Goal: Register for event/course

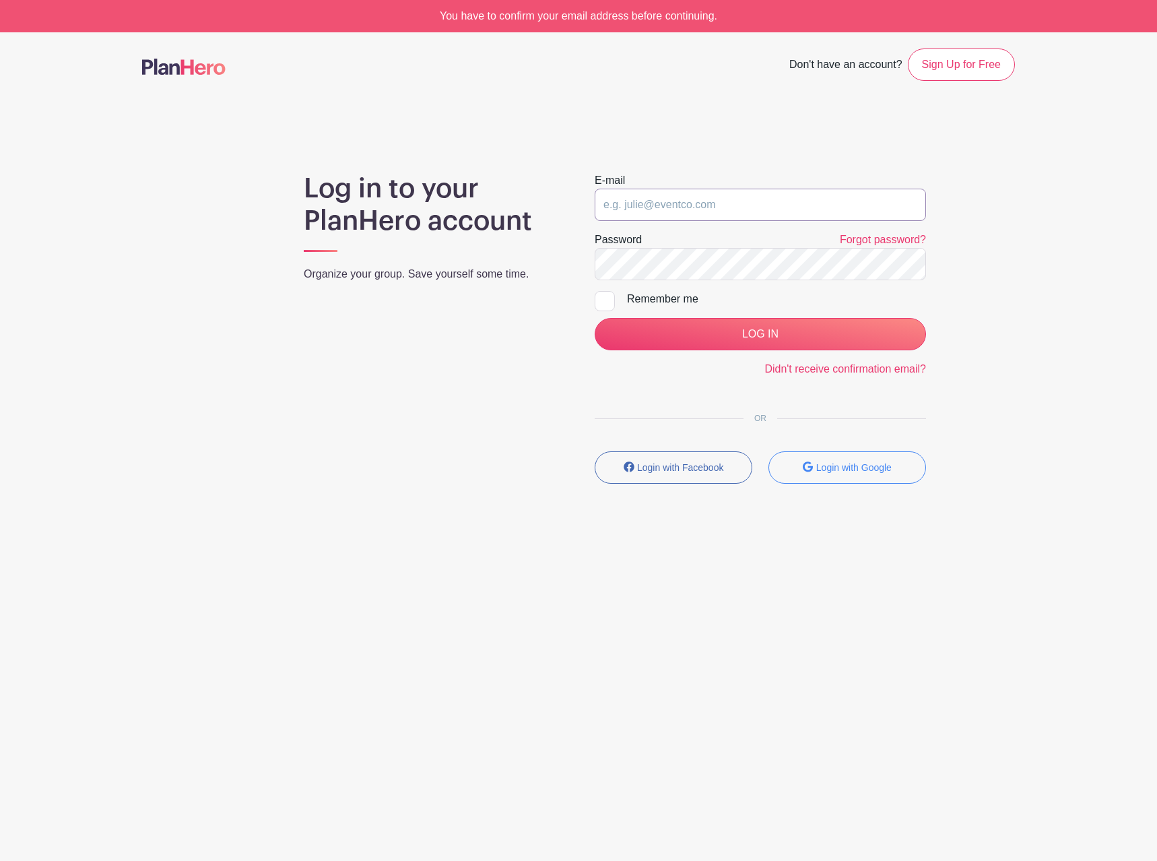
click at [809, 204] on input "email" at bounding box center [760, 205] width 331 height 32
click at [633, 18] on div "You have to confirm your email address before continuing." at bounding box center [578, 16] width 1157 height 32
click at [716, 189] on input "email" at bounding box center [760, 205] width 331 height 32
click at [715, 204] on input "email" at bounding box center [760, 205] width 331 height 32
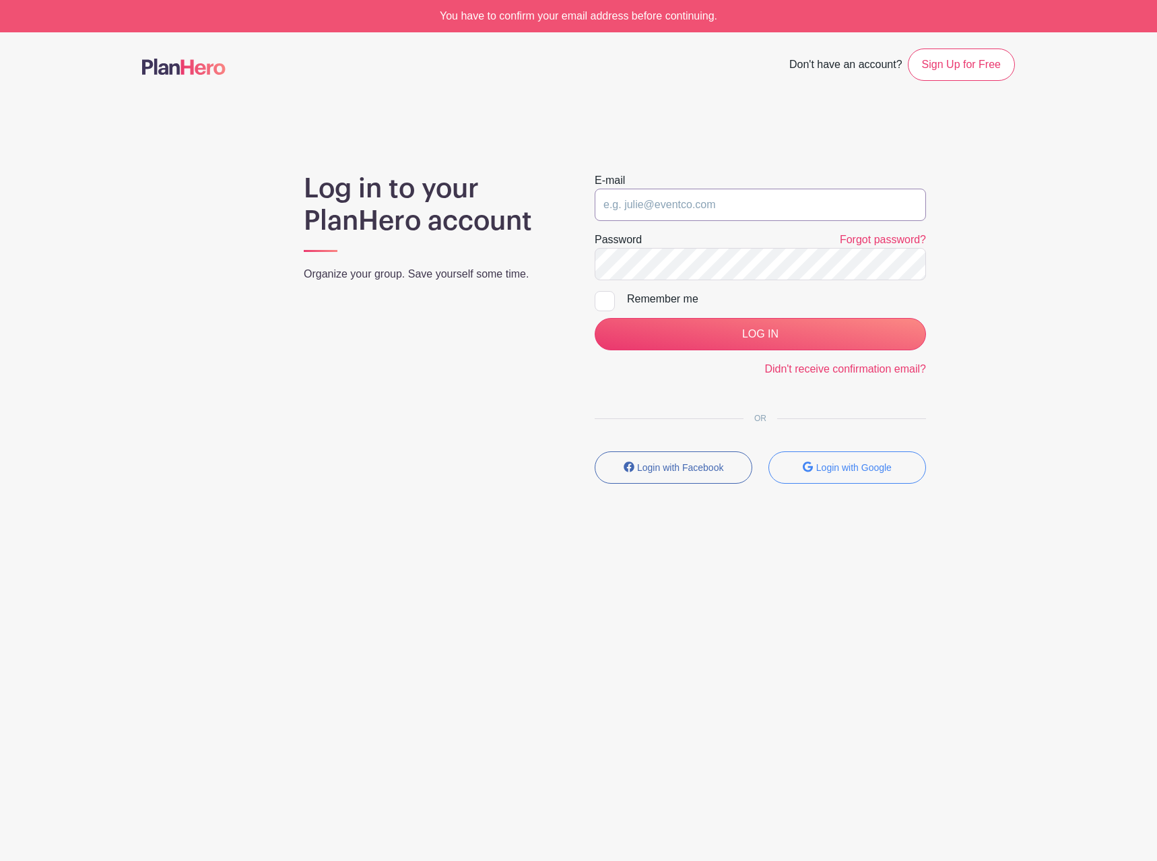
click at [730, 204] on input "email" at bounding box center [760, 205] width 331 height 32
click at [730, 200] on input "email" at bounding box center [760, 205] width 331 height 32
type input "zhang.darius@gmail.com"
click at [824, 370] on link "Didn't receive confirmation email?" at bounding box center [846, 368] width 162 height 11
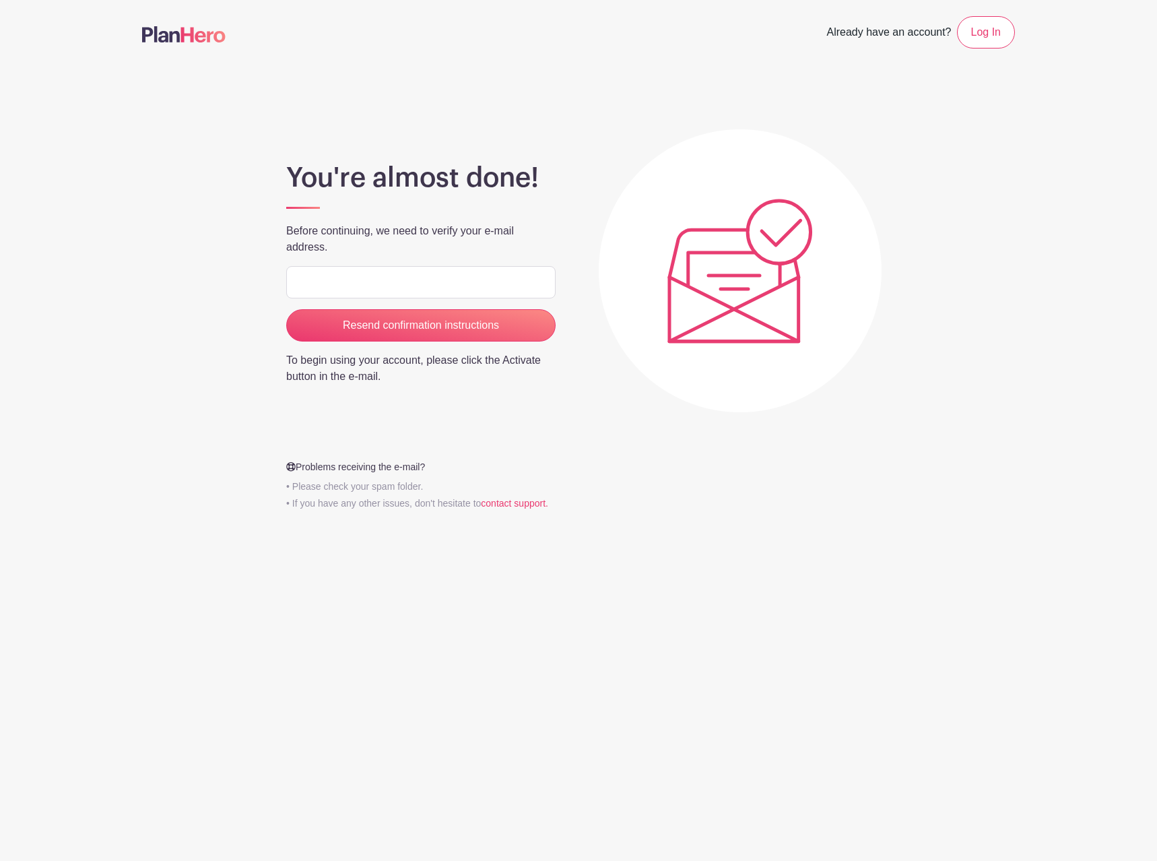
click at [486, 279] on input "email" at bounding box center [420, 282] width 269 height 32
type input "[PERSON_NAME][EMAIL_ADDRESS][DOMAIN_NAME]"
click at [286, 309] on input "Resend confirmation instructions" at bounding box center [420, 325] width 269 height 32
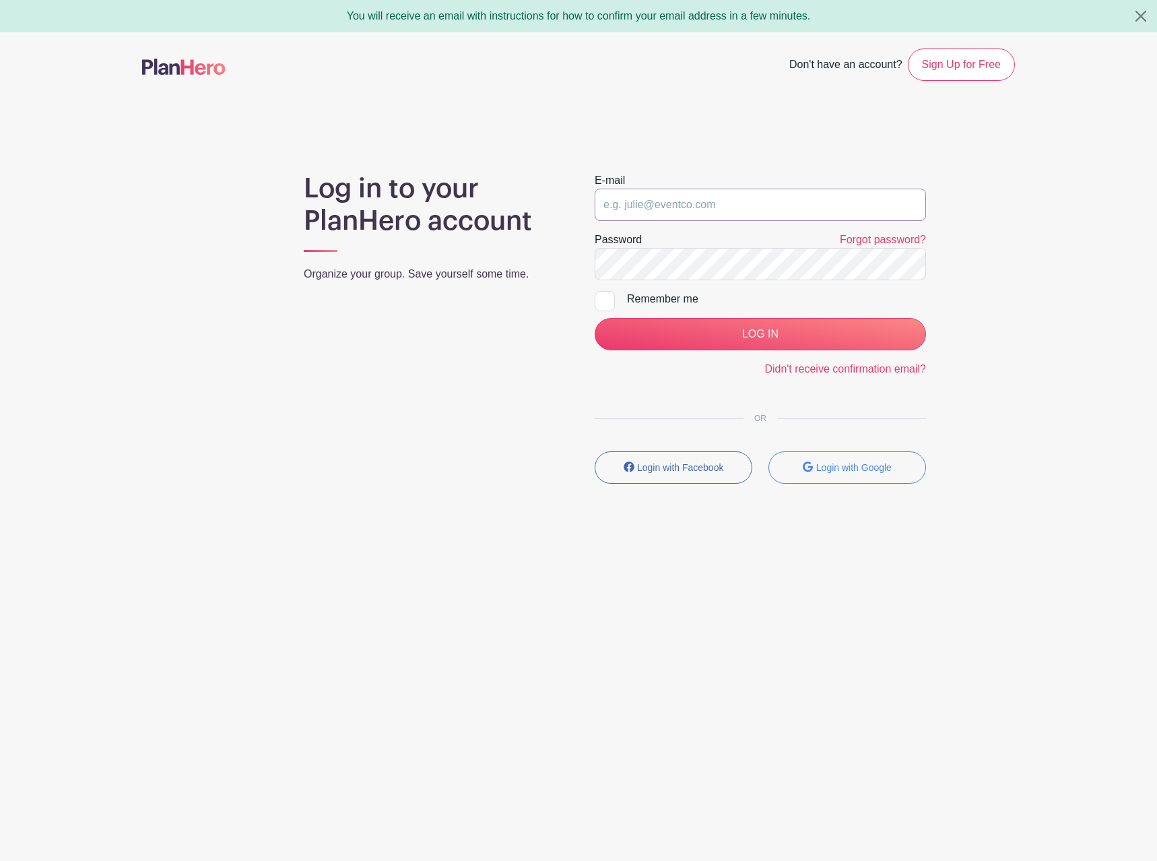
click at [696, 198] on input "email" at bounding box center [760, 205] width 331 height 32
click at [683, 199] on input "email" at bounding box center [760, 205] width 331 height 32
type input "[PERSON_NAME][EMAIL_ADDRESS][DOMAIN_NAME]"
click at [478, 266] on div "Log in to your PlanHero account Organize your group. Save yourself some time. E…" at bounding box center [578, 333] width 873 height 322
click at [595, 318] on input "LOG IN" at bounding box center [760, 334] width 331 height 32
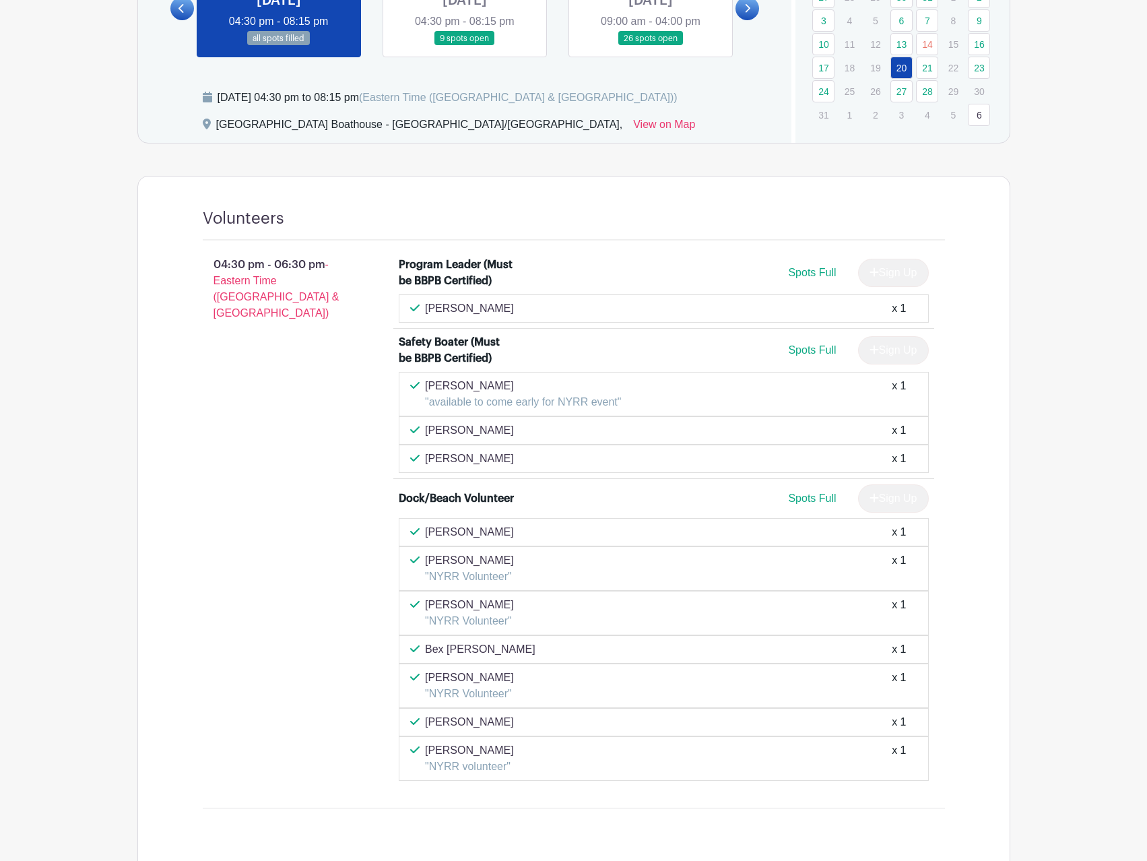
scroll to position [392, 0]
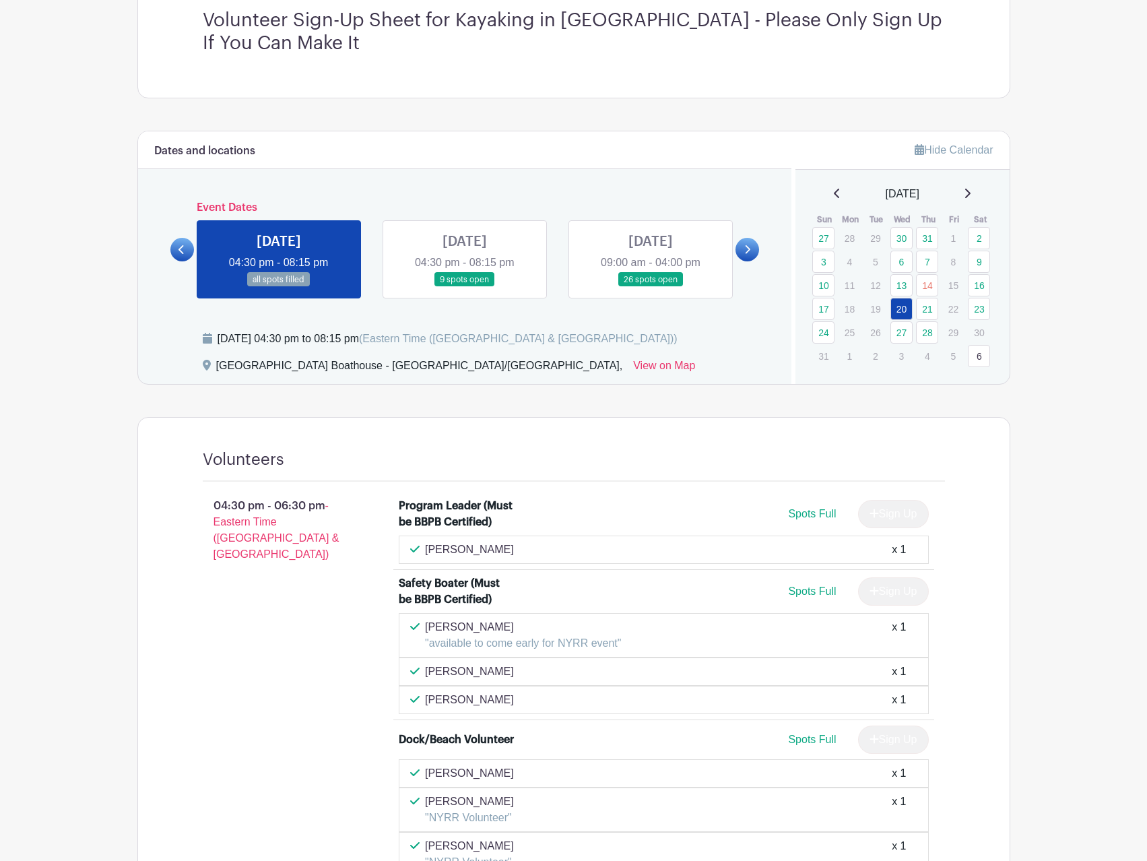
click at [465, 287] on link at bounding box center [465, 287] width 0 height 0
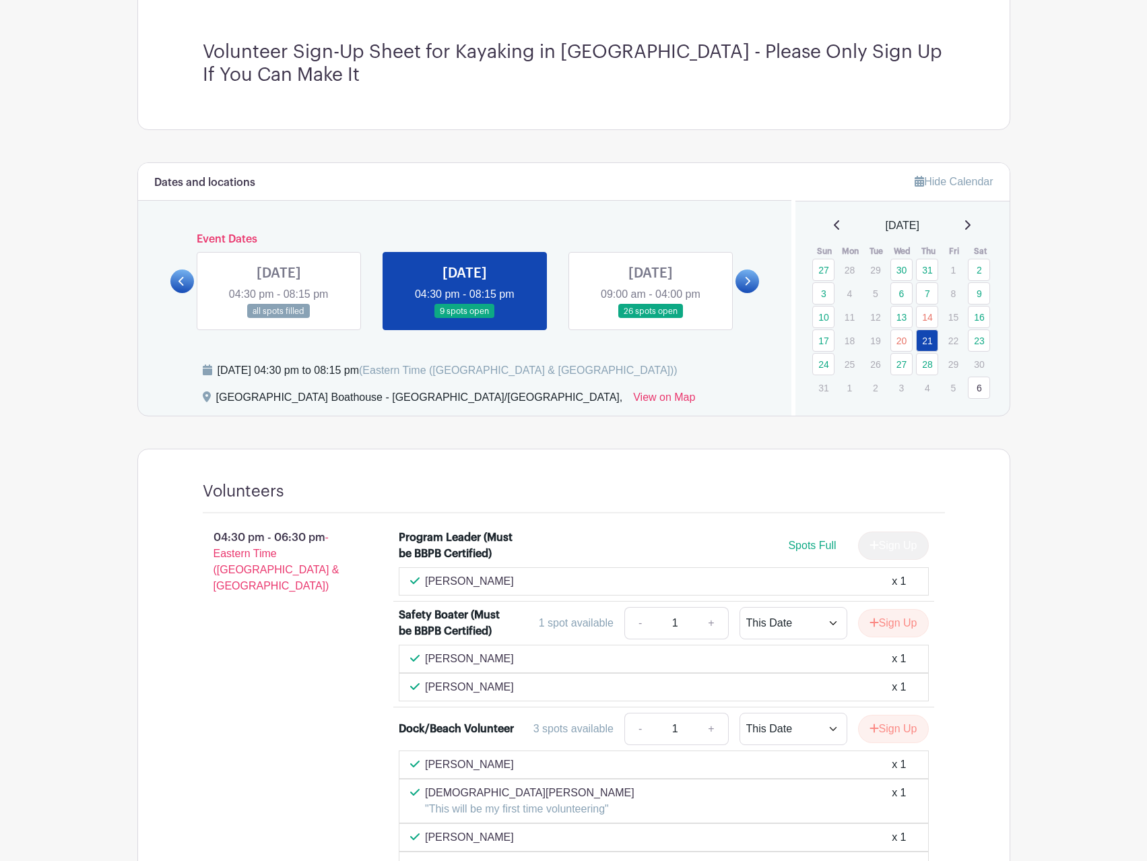
scroll to position [183, 0]
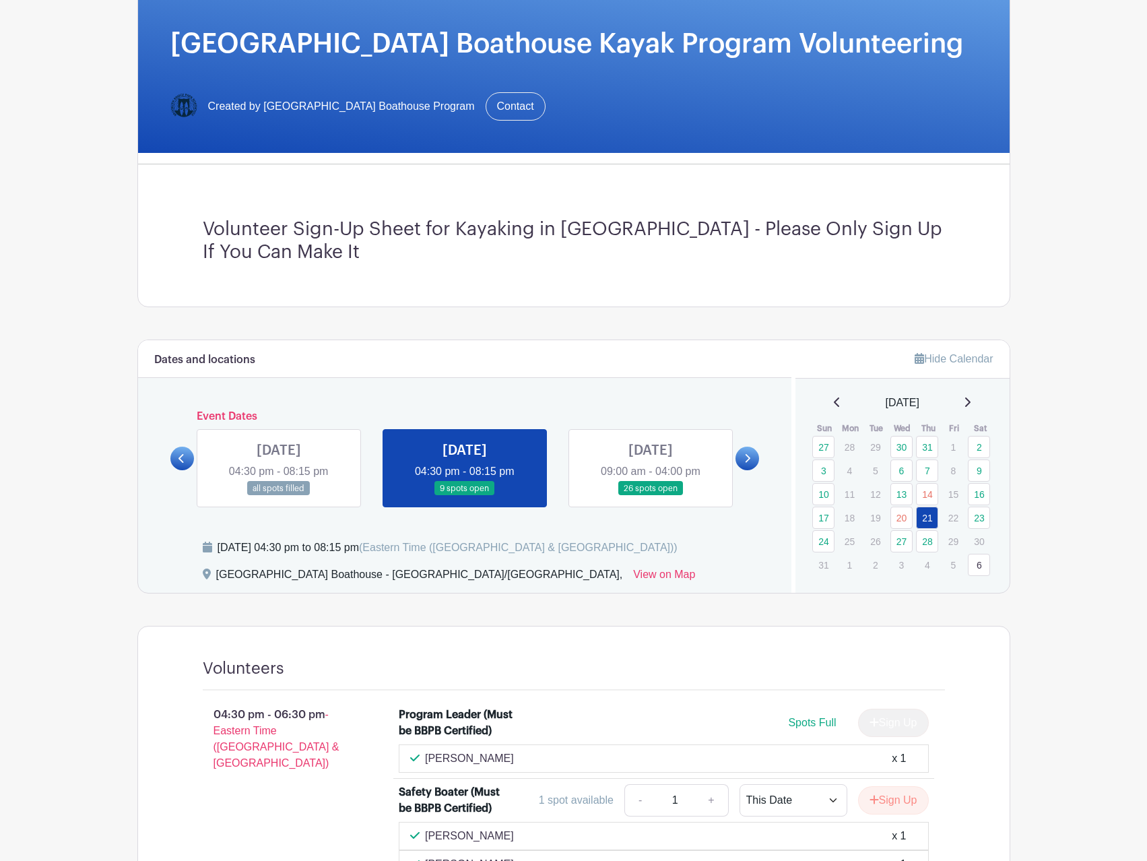
click at [279, 496] on link at bounding box center [279, 496] width 0 height 0
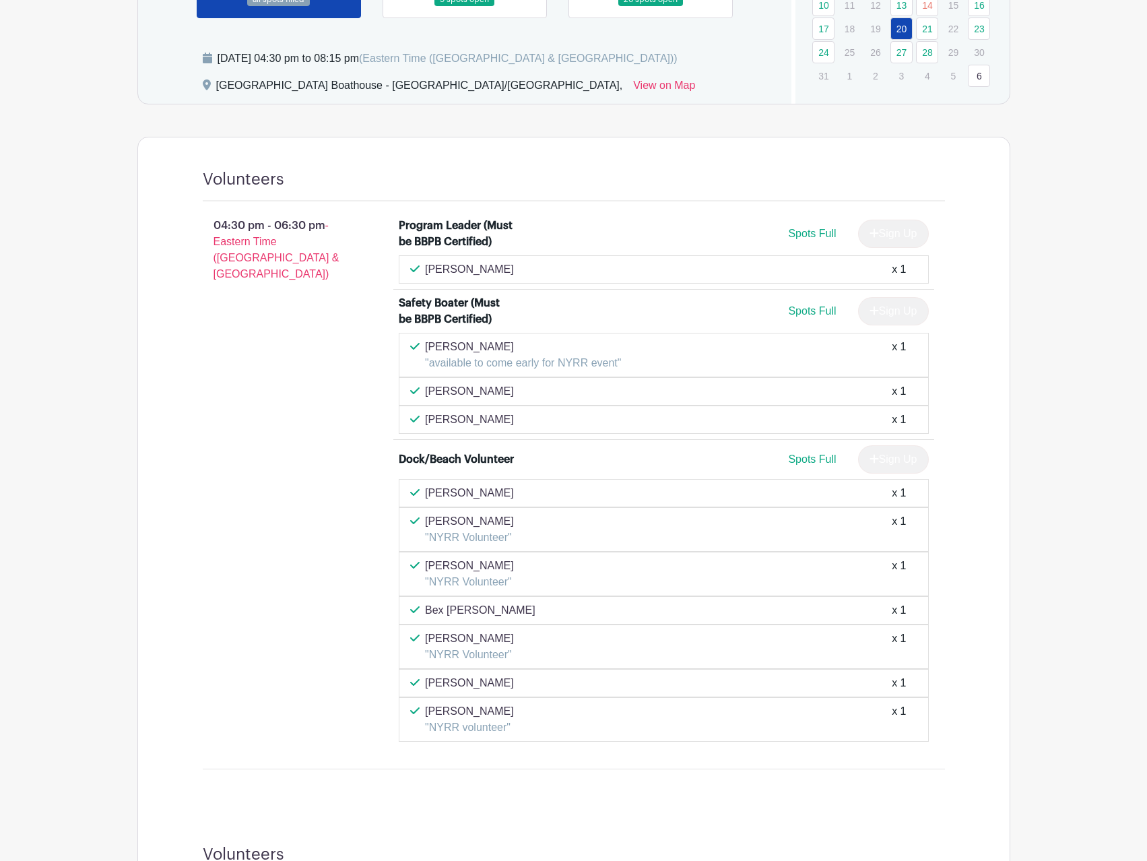
scroll to position [459, 0]
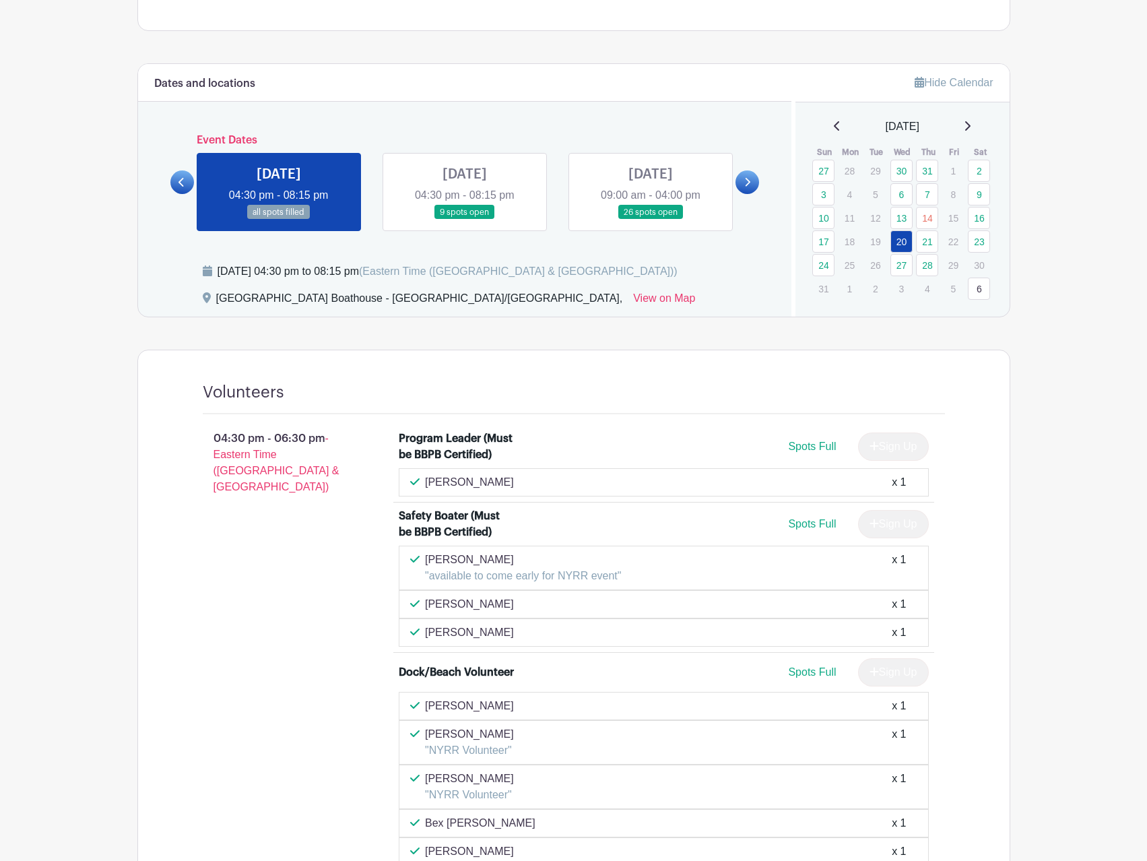
click at [465, 220] on link at bounding box center [465, 220] width 0 height 0
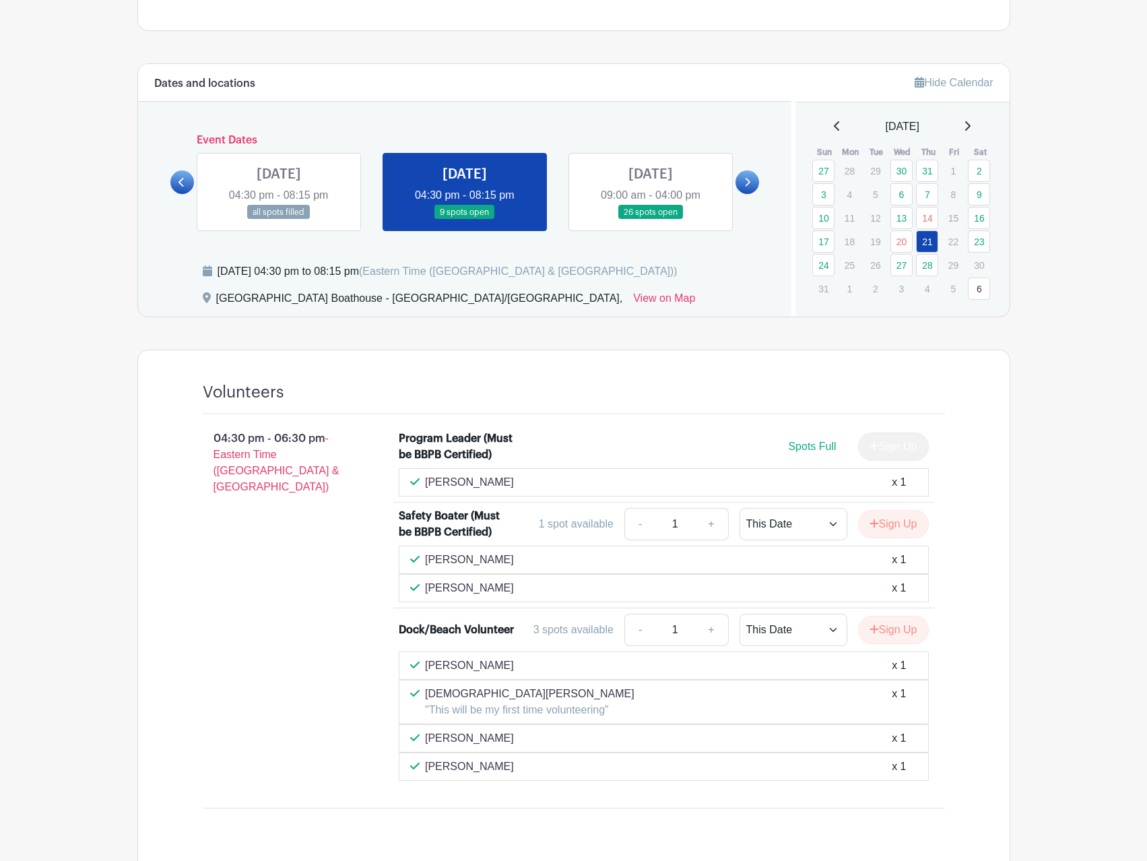
click at [547, 44] on div "[GEOGRAPHIC_DATA] Boathouse Events [GEOGRAPHIC_DATA] Boathouse Kayak Program Vo…" at bounding box center [573, 468] width 873 height 1759
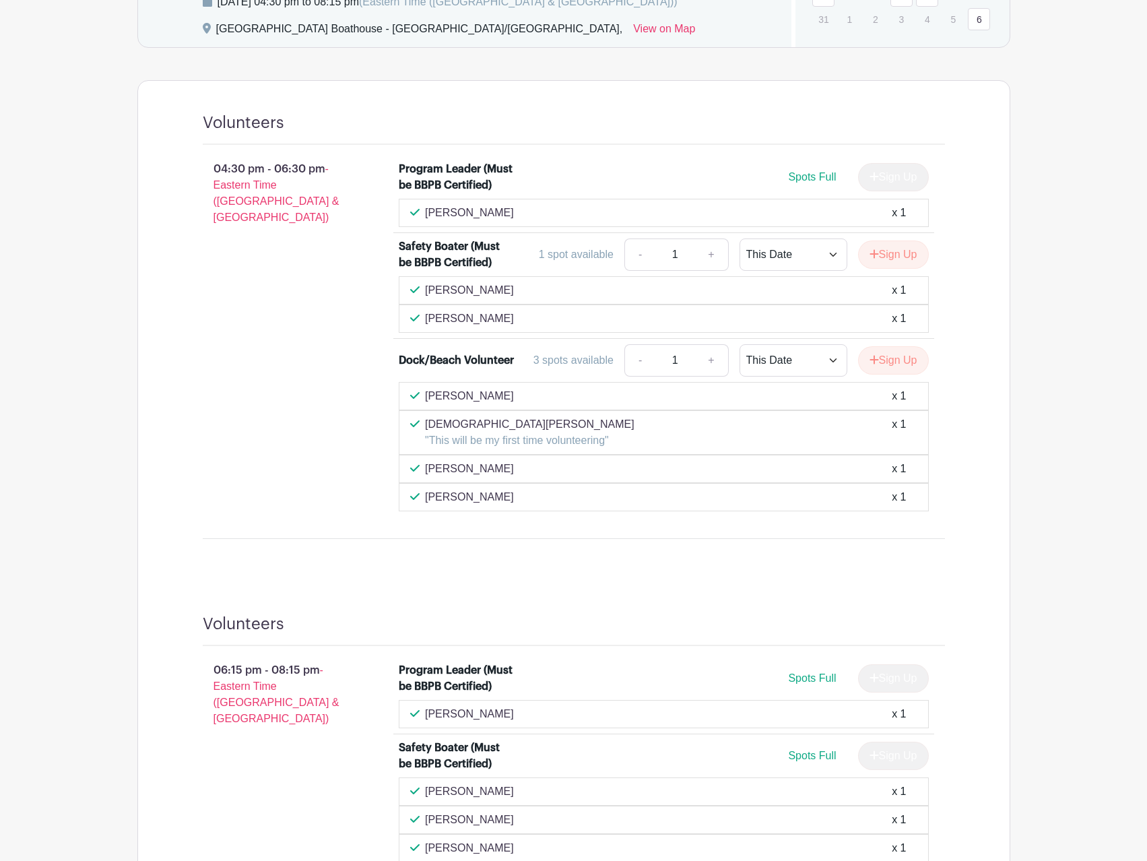
scroll to position [325, 0]
